Goal: Task Accomplishment & Management: Complete application form

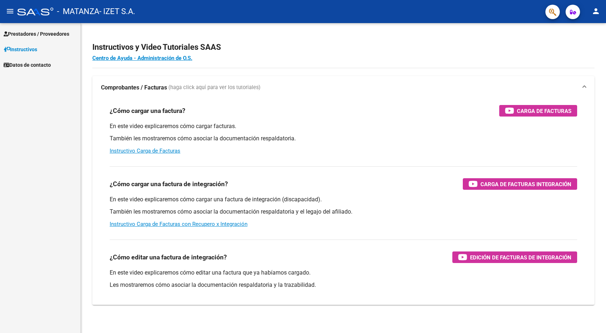
click at [30, 33] on span "Prestadores / Proveedores" at bounding box center [37, 34] width 66 height 8
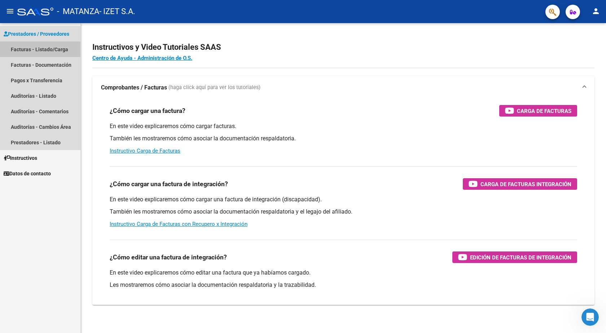
click at [39, 50] on link "Facturas - Listado/Carga" at bounding box center [40, 49] width 80 height 16
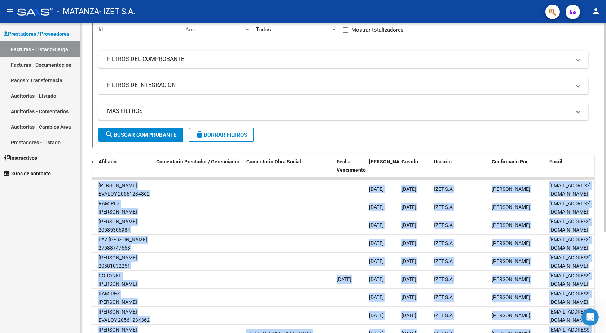
scroll to position [0, 1018]
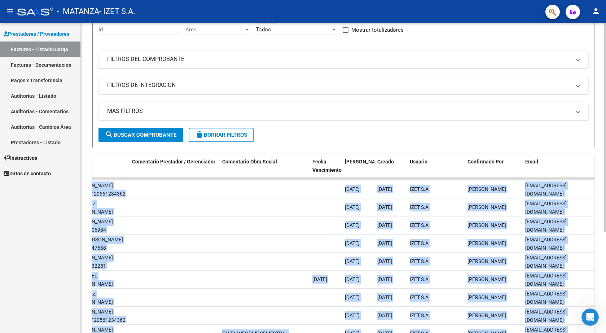
drag, startPoint x: 548, startPoint y: 191, endPoint x: 605, endPoint y: 208, distance: 59.2
click at [605, 208] on div "Video tutorial PRESTADORES -> Listado de CPBTs Emitidos por Prestadores / Prove…" at bounding box center [344, 177] width 527 height 453
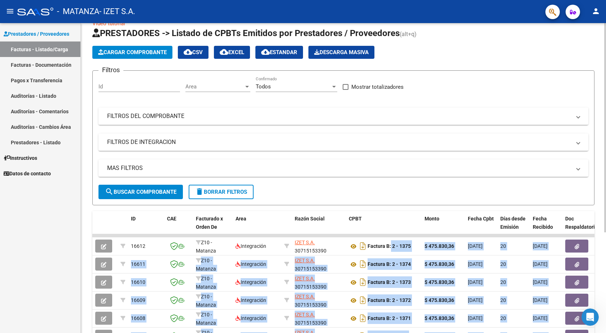
scroll to position [0, 0]
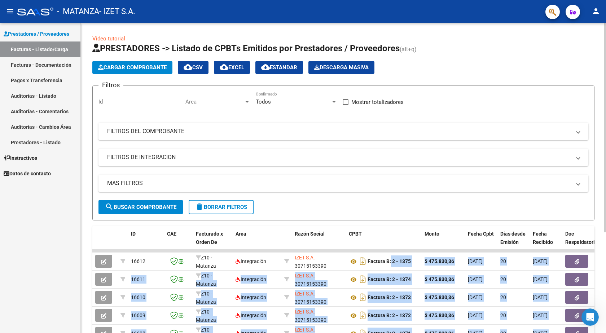
click at [140, 209] on span "search Buscar Comprobante" at bounding box center [140, 207] width 71 height 6
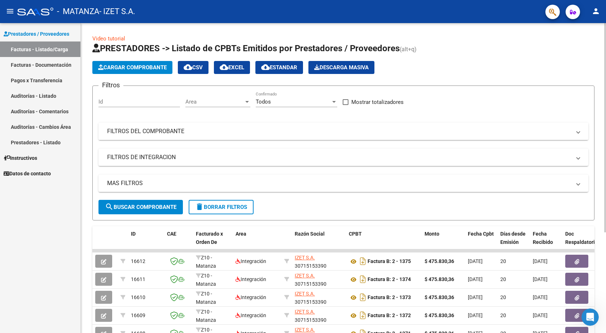
click at [165, 133] on mat-panel-title "FILTROS DEL COMPROBANTE" at bounding box center [339, 131] width 464 height 8
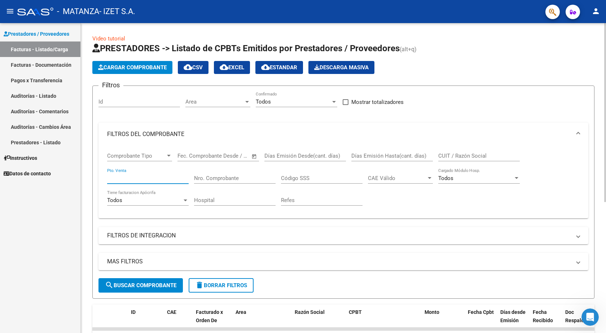
click at [143, 179] on input "Pto. Venta" at bounding box center [147, 178] width 81 height 6
click at [154, 284] on span "search Buscar Comprobante" at bounding box center [140, 285] width 71 height 6
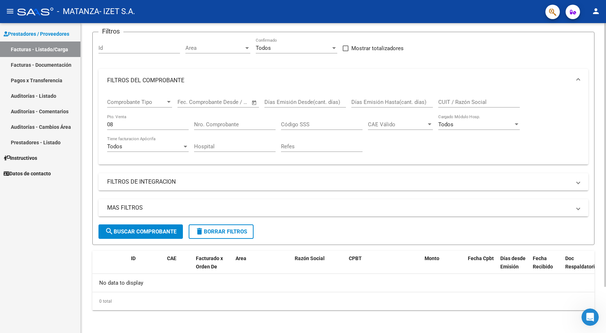
scroll to position [54, 0]
click at [132, 123] on input "08" at bounding box center [147, 124] width 81 height 6
click at [110, 123] on input "08" at bounding box center [147, 124] width 81 height 6
type input "00008"
type input "00005"
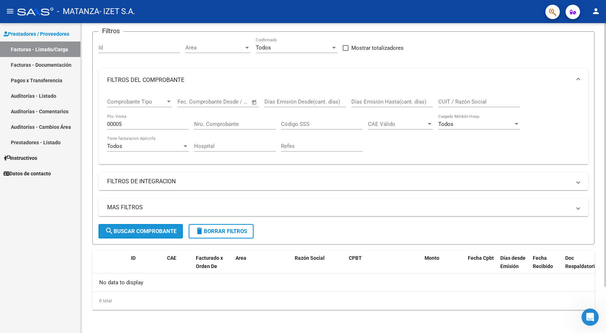
click at [156, 228] on span "search Buscar Comprobante" at bounding box center [140, 231] width 71 height 6
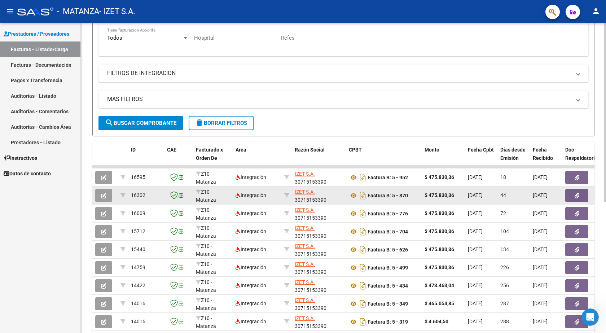
scroll to position [198, 0]
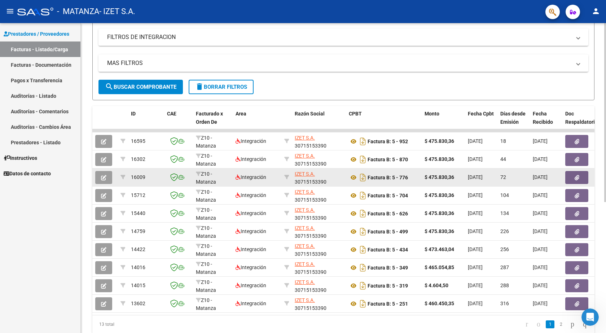
click at [102, 177] on icon "button" at bounding box center [103, 177] width 5 height 5
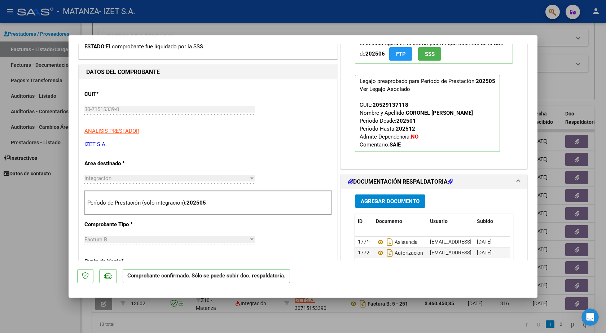
scroll to position [180, 0]
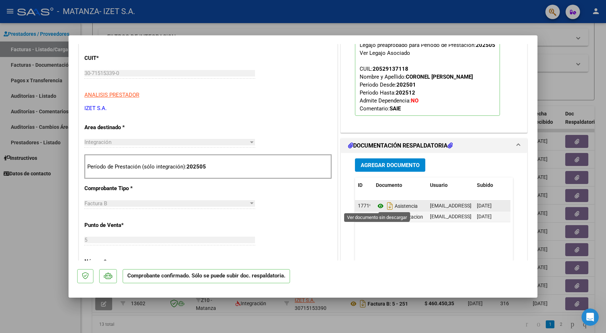
click at [376, 205] on icon at bounding box center [380, 206] width 9 height 9
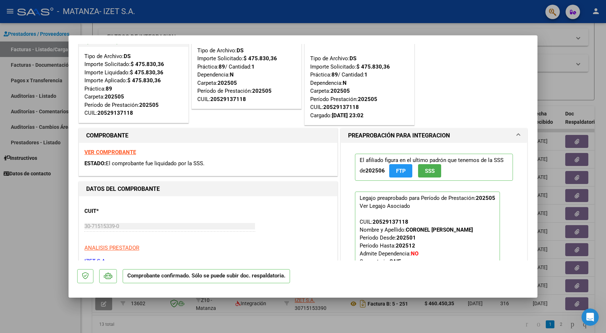
scroll to position [0, 0]
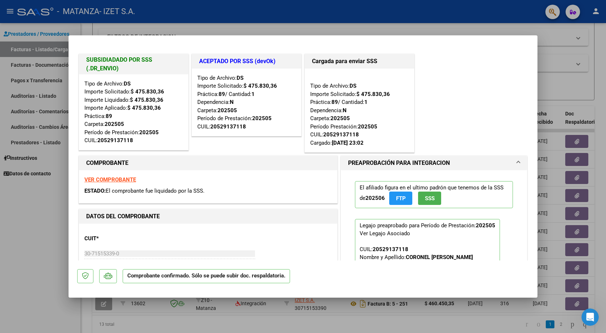
click at [62, 283] on div at bounding box center [303, 166] width 606 height 333
type input "$ 0,00"
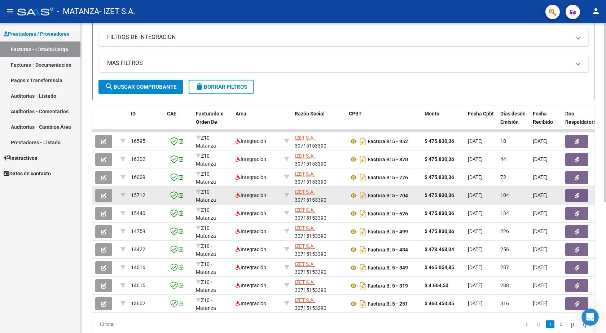
click at [102, 194] on icon "button" at bounding box center [103, 195] width 5 height 5
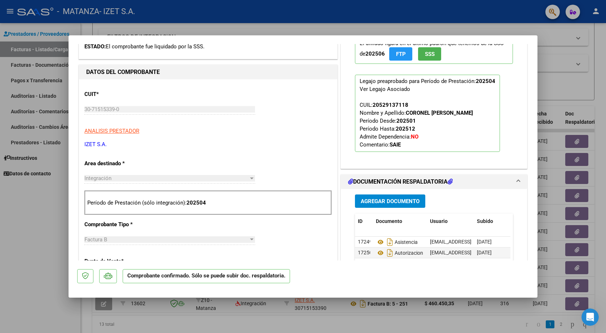
scroll to position [216, 0]
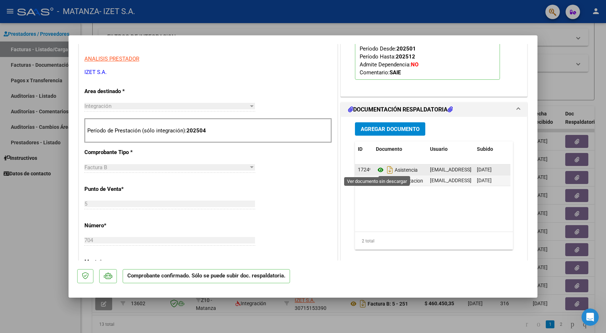
click at [380, 169] on icon at bounding box center [380, 169] width 9 height 9
click at [556, 43] on div at bounding box center [303, 166] width 606 height 333
type input "$ 0,00"
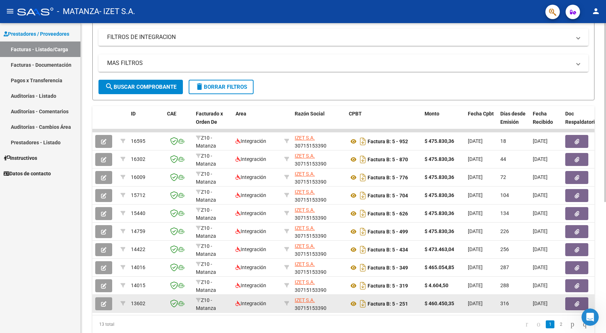
scroll to position [0, 0]
